Goal: Task Accomplishment & Management: Use online tool/utility

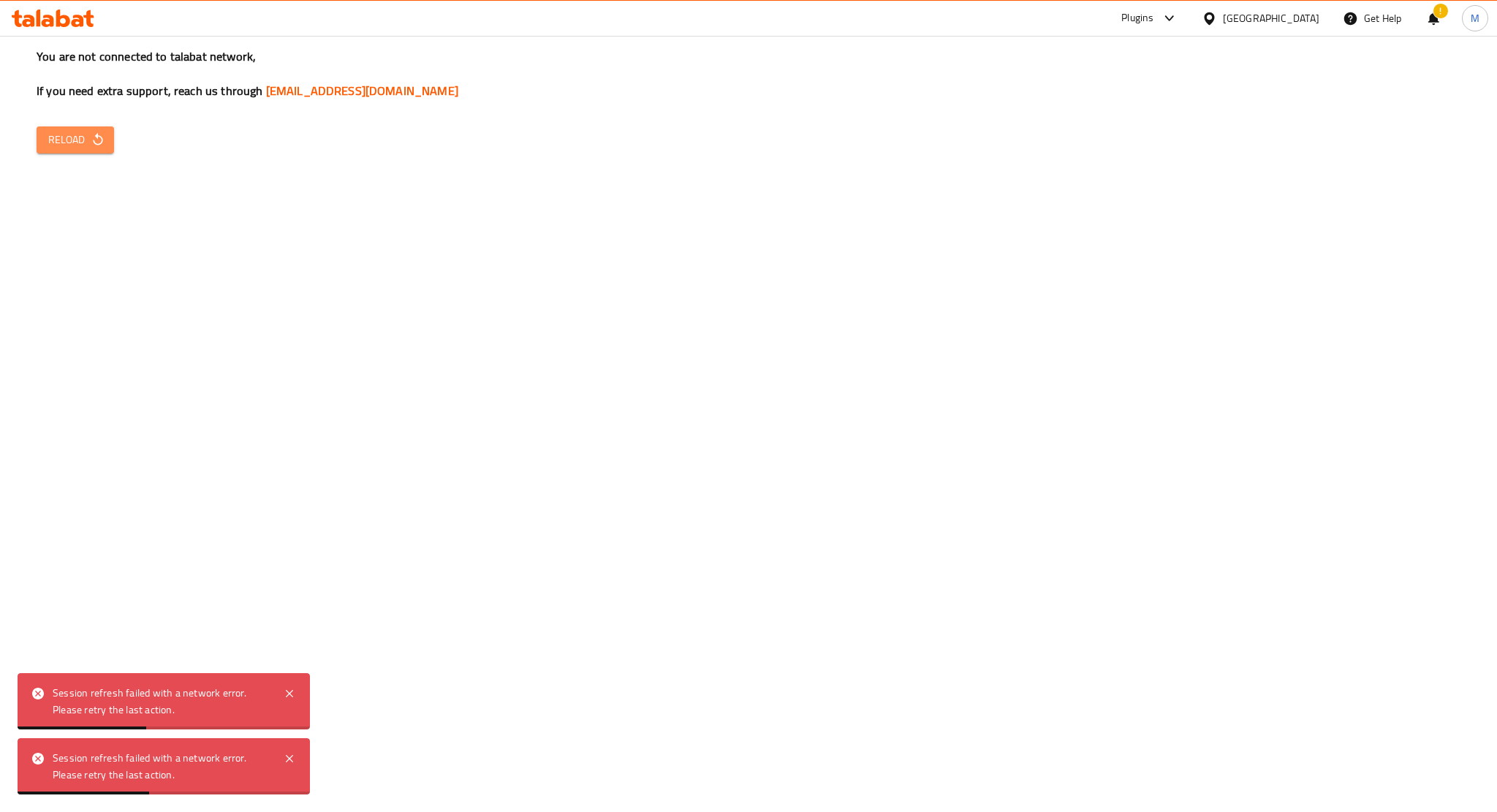
click at [75, 130] on span "Reload" at bounding box center [75, 139] width 54 height 19
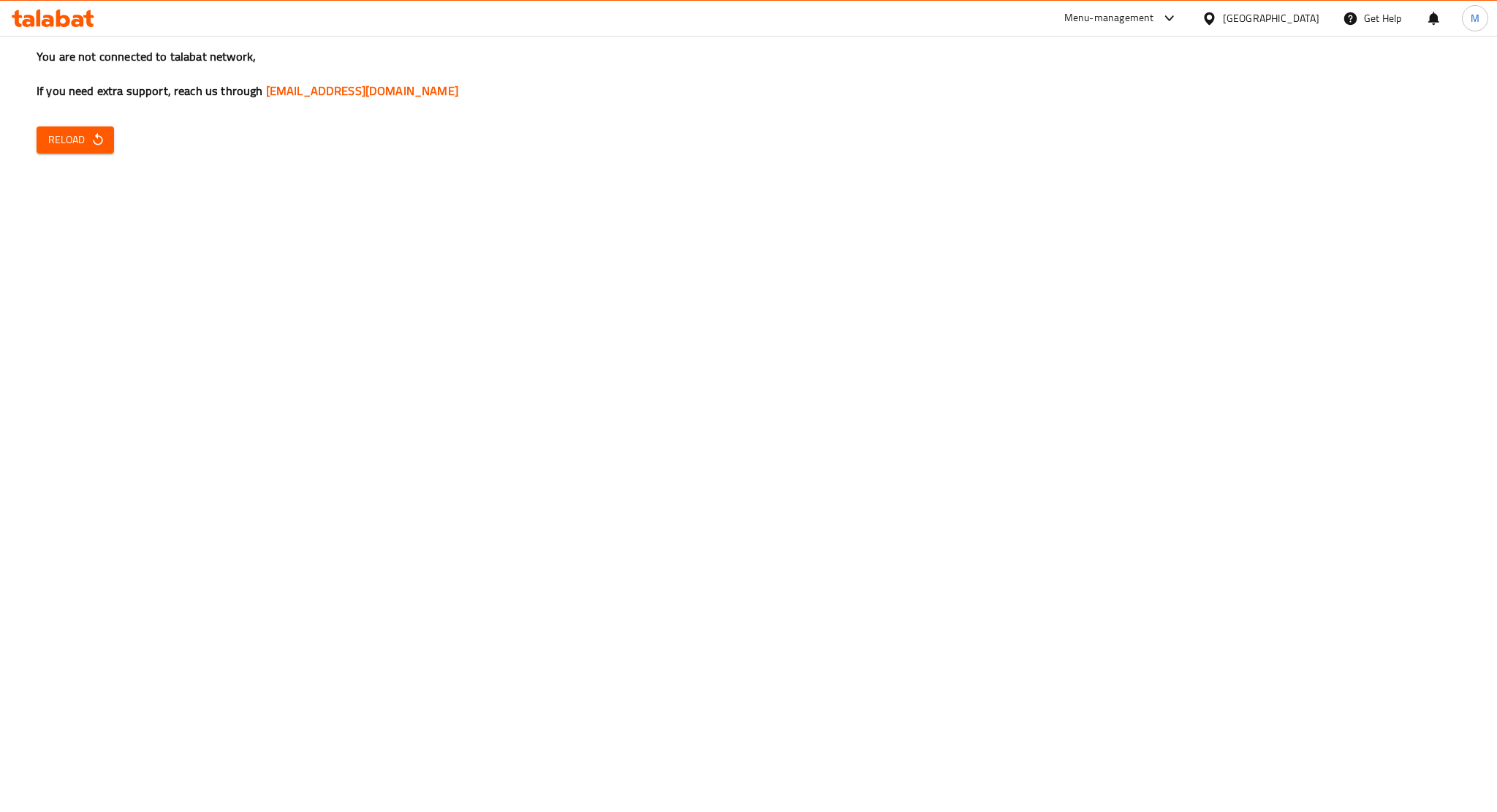
drag, startPoint x: 0, startPoint y: 0, endPoint x: 75, endPoint y: 129, distance: 149.2
click at [75, 129] on button "Reload" at bounding box center [75, 140] width 78 height 27
click at [102, 130] on button "Reload" at bounding box center [75, 140] width 78 height 27
click at [97, 145] on icon "button" at bounding box center [98, 139] width 15 height 15
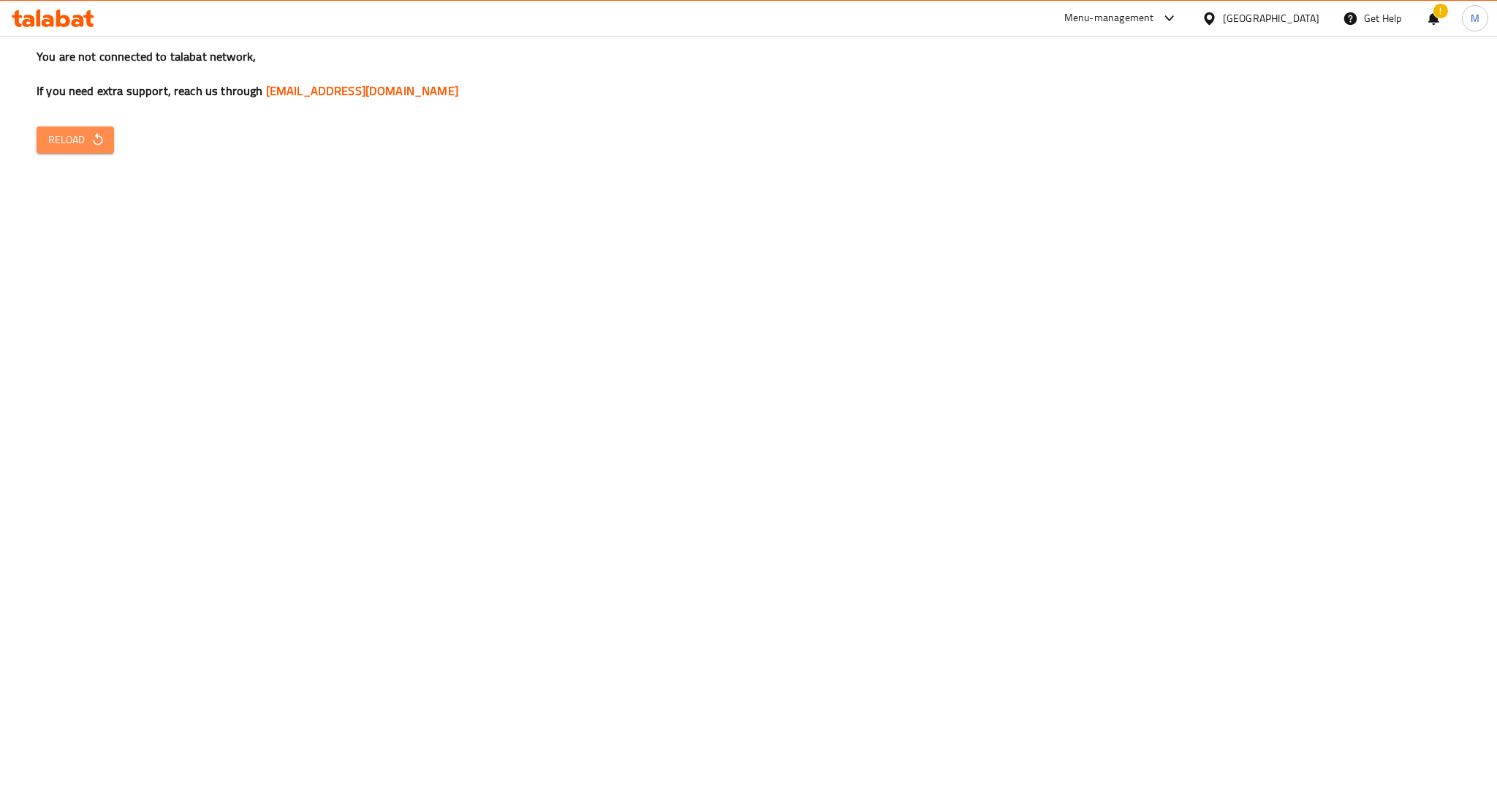
click at [98, 148] on span "Reload" at bounding box center [75, 139] width 54 height 19
click at [80, 139] on span "Reload" at bounding box center [75, 139] width 54 height 19
click at [60, 150] on button "Reload" at bounding box center [75, 140] width 78 height 27
click at [78, 151] on button "Reload" at bounding box center [75, 140] width 78 height 27
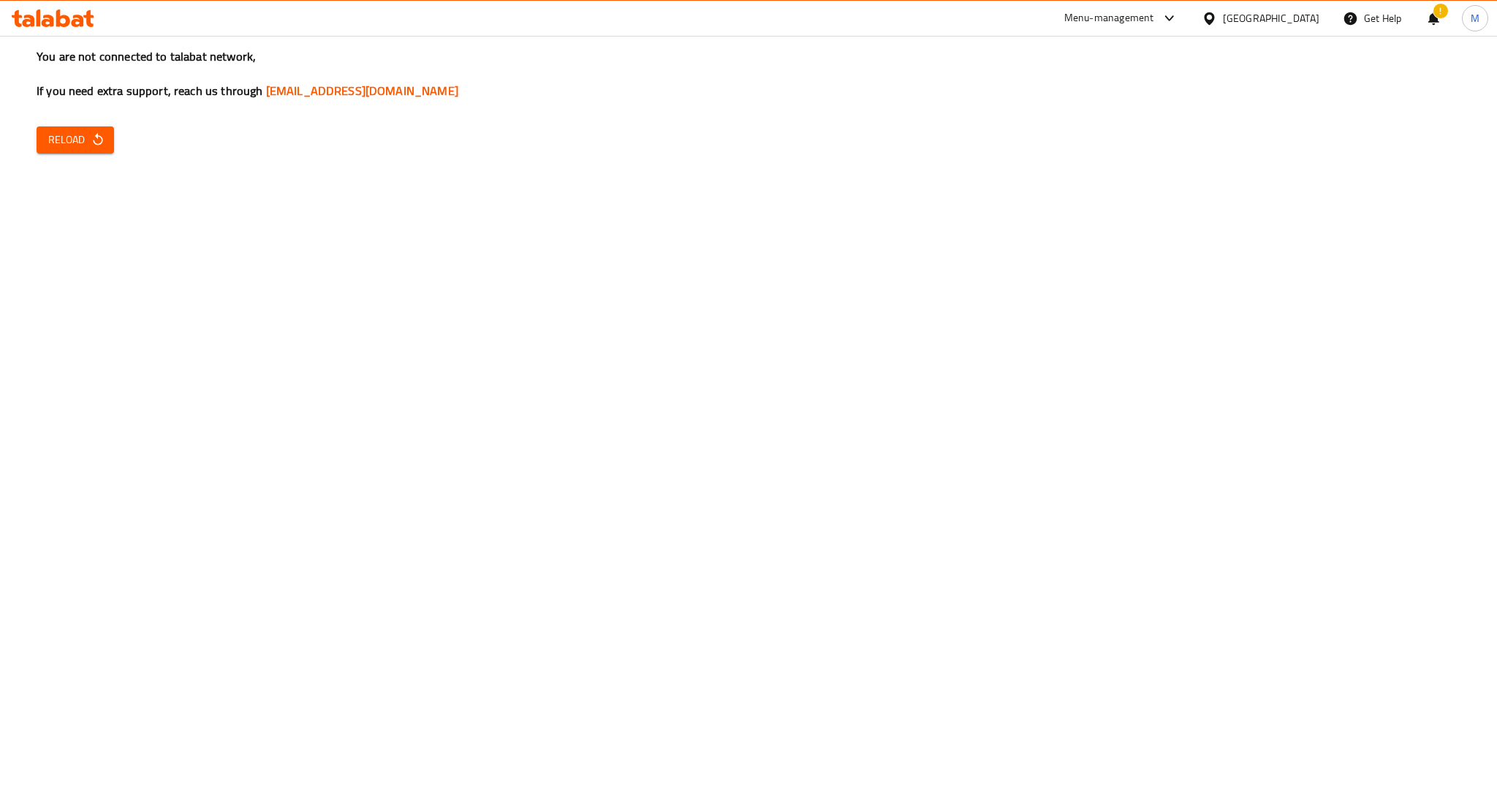
click at [1149, 28] on div "Menu-management" at bounding box center [1121, 18] width 137 height 35
click at [1142, 19] on div "Menu-management" at bounding box center [1109, 19] width 90 height 18
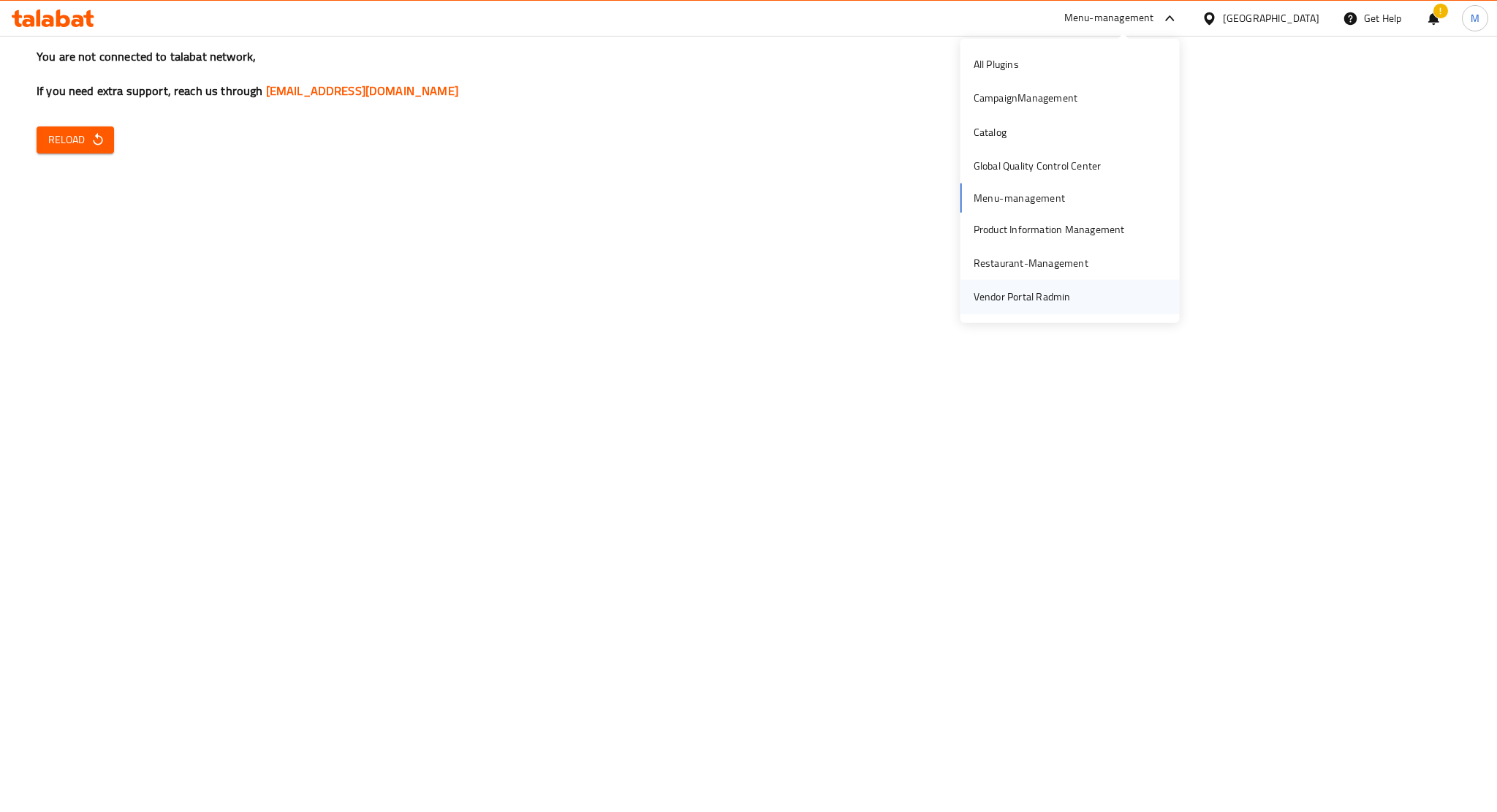
click at [1067, 296] on div "Vendor Portal Radmin" at bounding box center [1023, 297] width 97 height 16
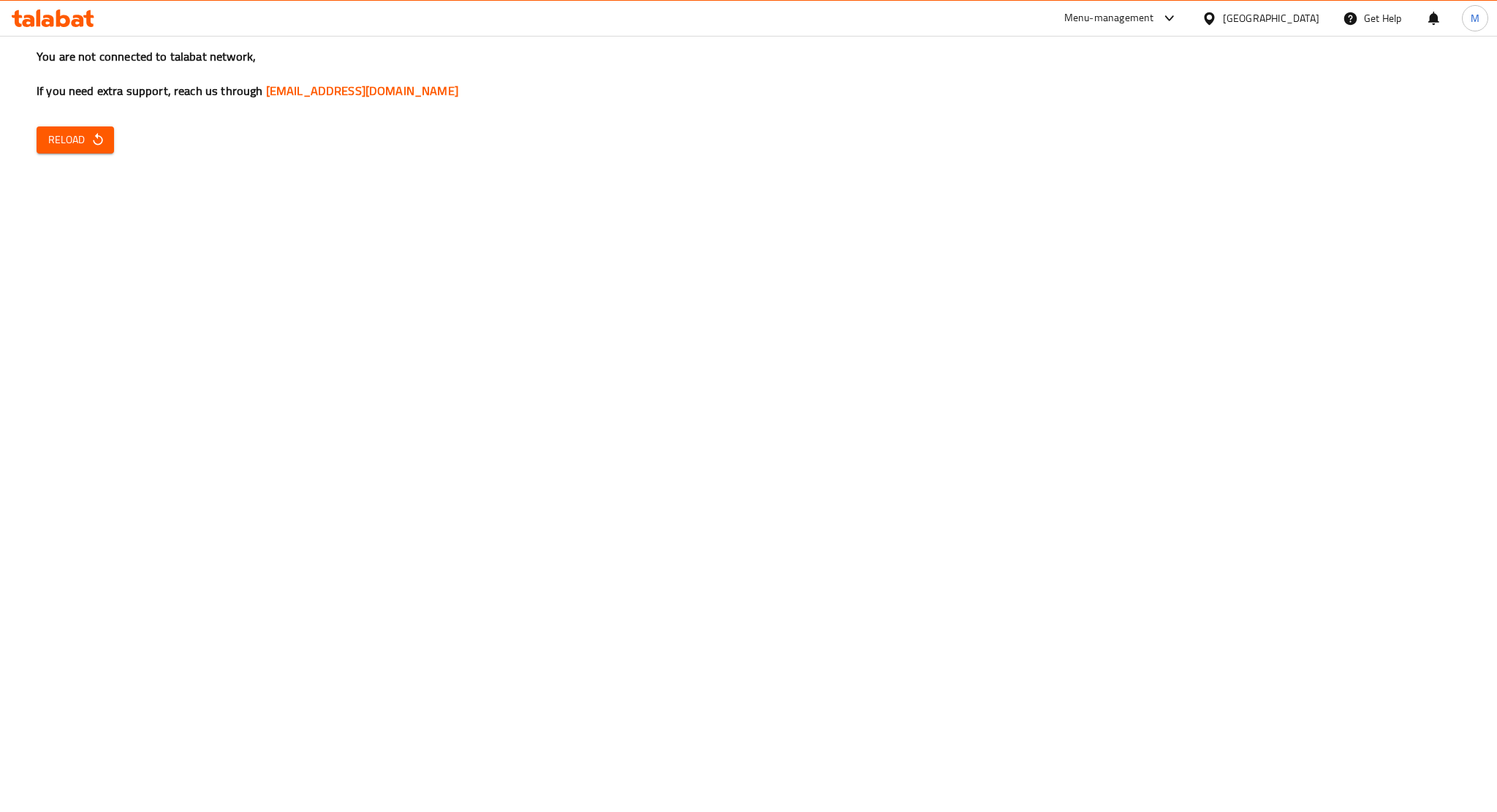
click at [73, 23] on icon at bounding box center [78, 21] width 13 height 13
click at [93, 133] on icon "button" at bounding box center [98, 139] width 15 height 15
click at [83, 134] on span "Reload" at bounding box center [75, 139] width 54 height 19
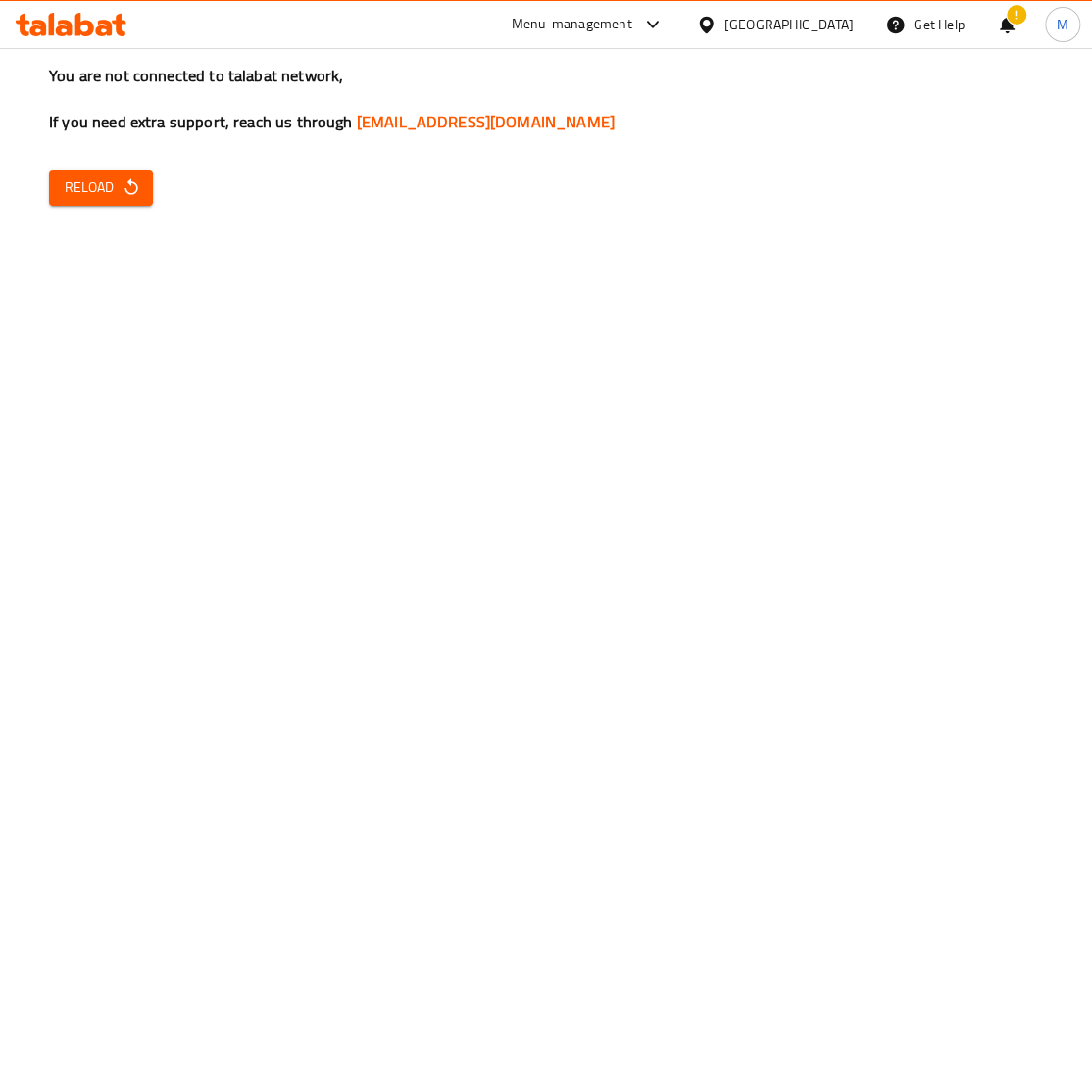
drag, startPoint x: 1415, startPoint y: 650, endPoint x: 914, endPoint y: 512, distance: 519.6
click at [914, 512] on div "You are not connected to talabat network, If you need extra support, reach us t…" at bounding box center [546, 544] width 1092 height 1089
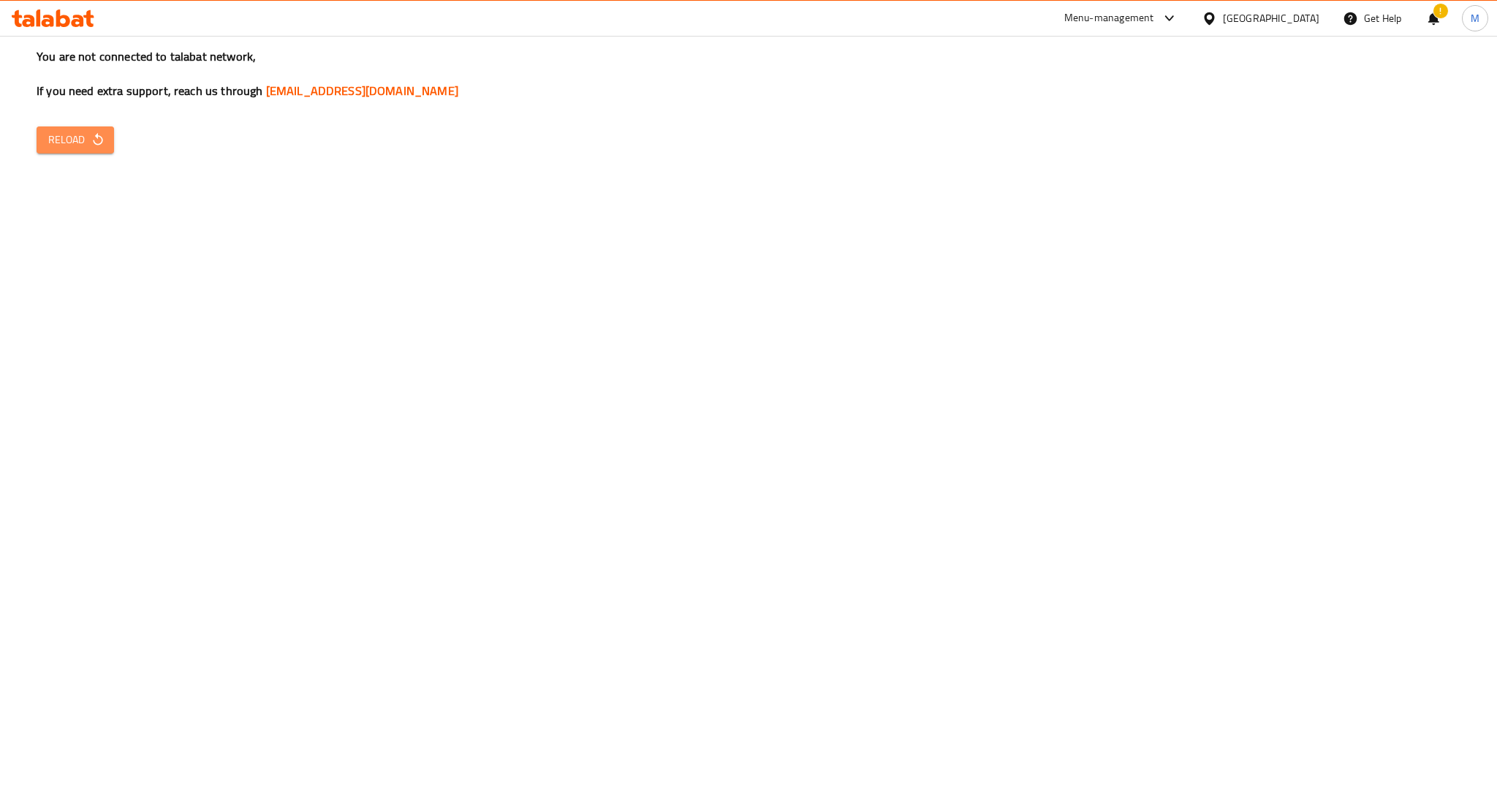
click at [69, 133] on span "Reload" at bounding box center [75, 139] width 54 height 19
